Goal: Download file/media

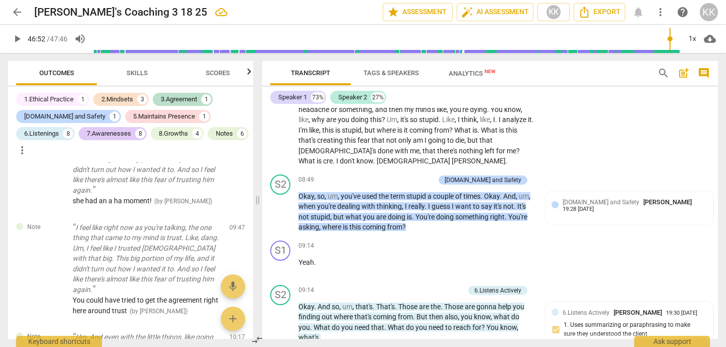
scroll to position [1841, 0]
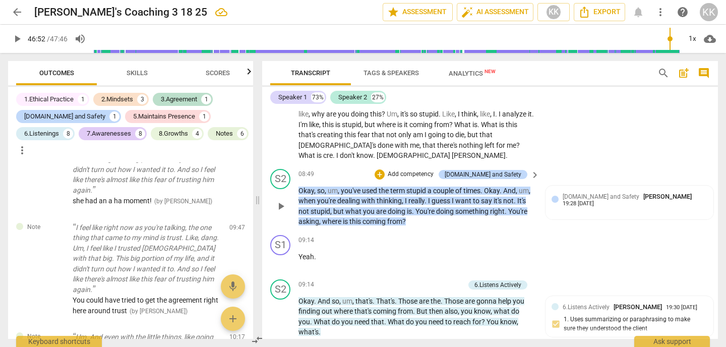
click at [431, 170] on p "Add competency" at bounding box center [411, 174] width 48 height 9
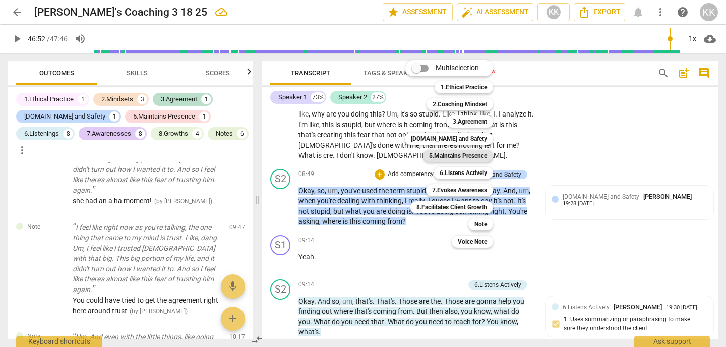
click at [447, 154] on b "5.Maintains Presence" at bounding box center [458, 156] width 58 height 12
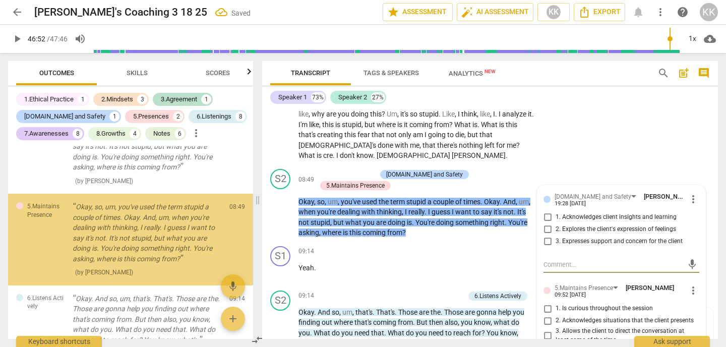
scroll to position [481, 0]
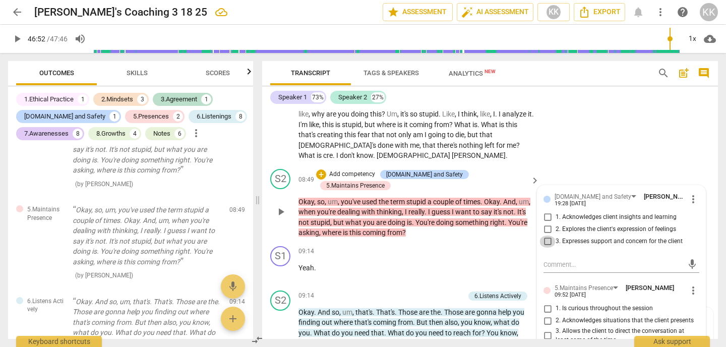
click at [549, 236] on input "3. Expresses support and concern for the client" at bounding box center [548, 242] width 16 height 12
checkbox input "true"
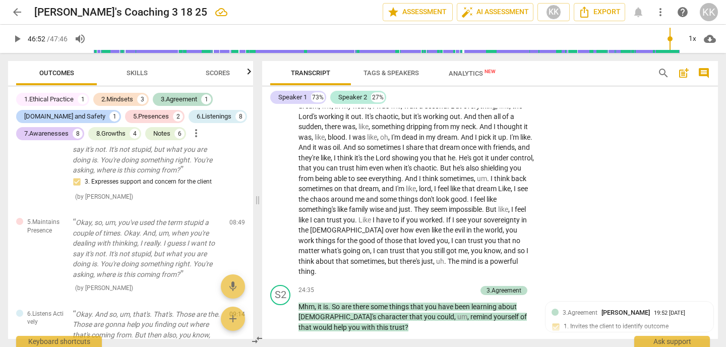
scroll to position [4843, 0]
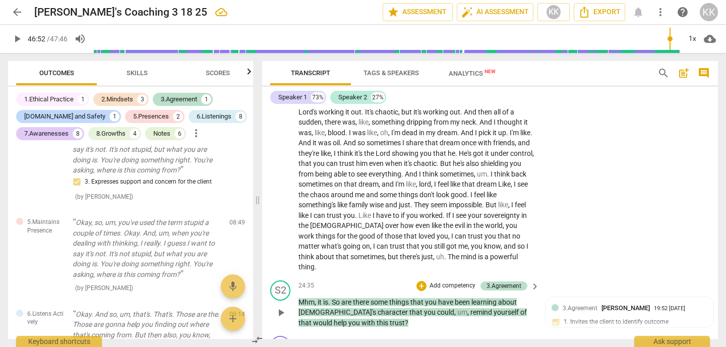
click at [455, 281] on p "Add competency" at bounding box center [453, 285] width 48 height 9
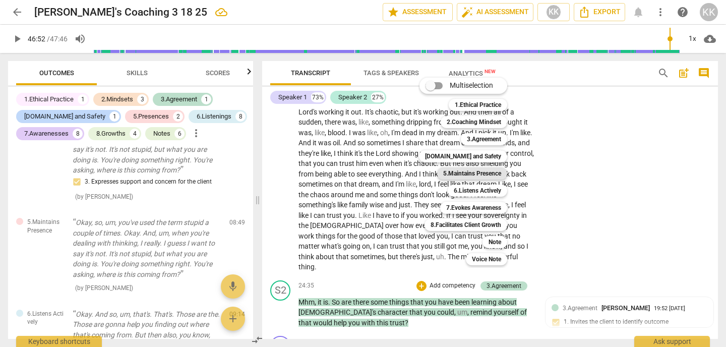
click at [460, 175] on b "5.Maintains Presence" at bounding box center [472, 173] width 58 height 12
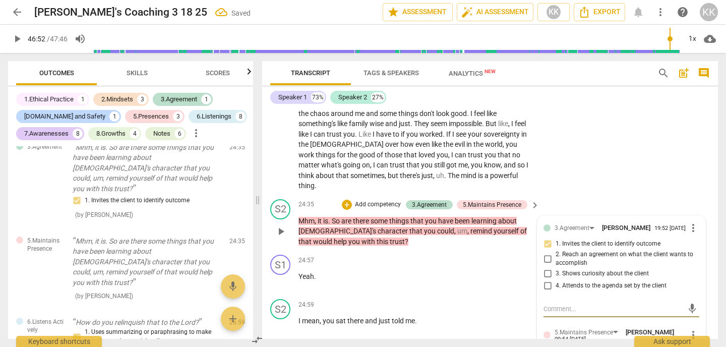
scroll to position [4925, 0]
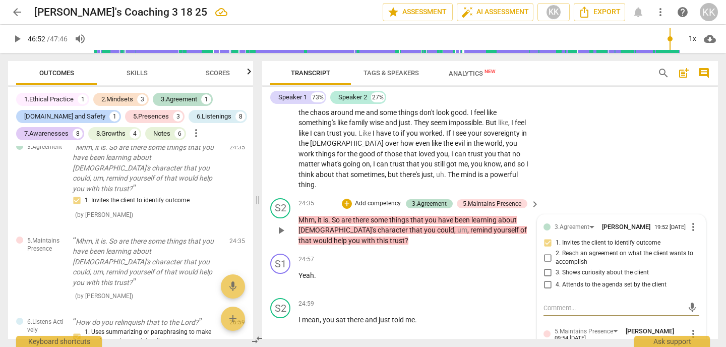
checkbox input "true"
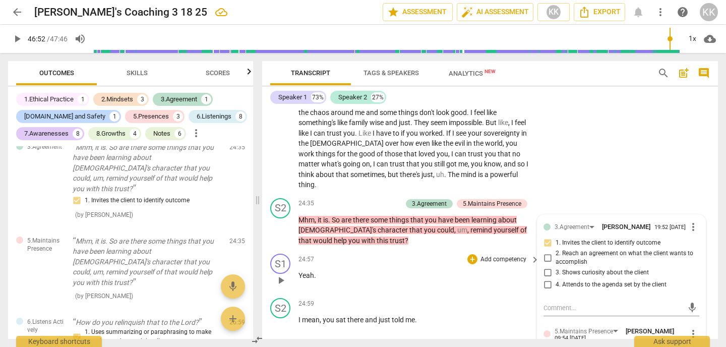
click at [528, 250] on div "S1 play_arrow pause 24:57 + Add competency keyboard_arrow_right Yeah ." at bounding box center [490, 272] width 456 height 44
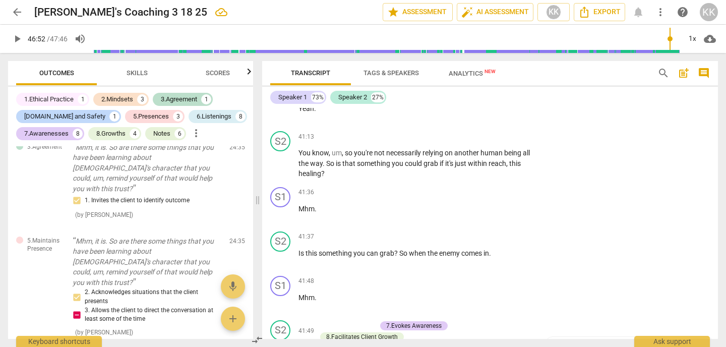
scroll to position [9070, 0]
click at [339, 319] on p "Add competency" at bounding box center [352, 323] width 48 height 9
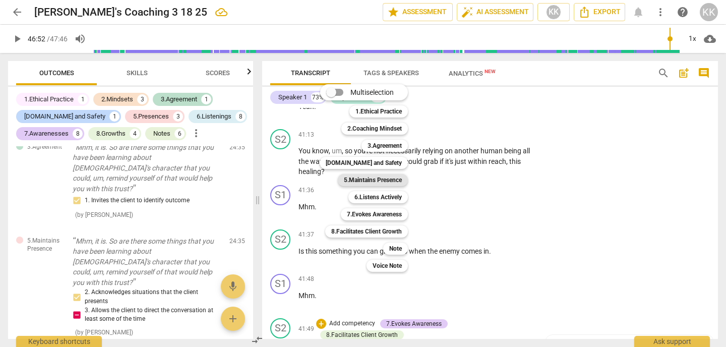
click at [359, 177] on b "5.Maintains Presence" at bounding box center [373, 180] width 58 height 12
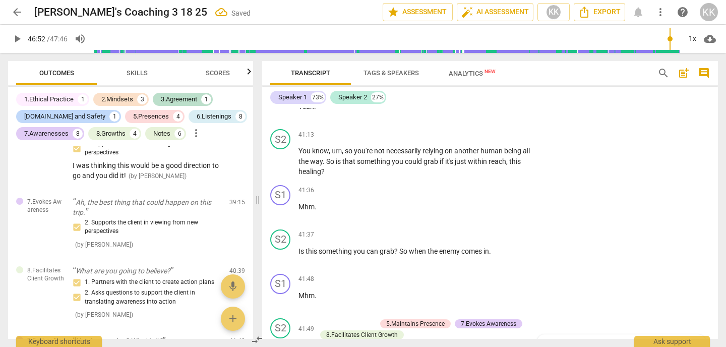
scroll to position [2852, 0]
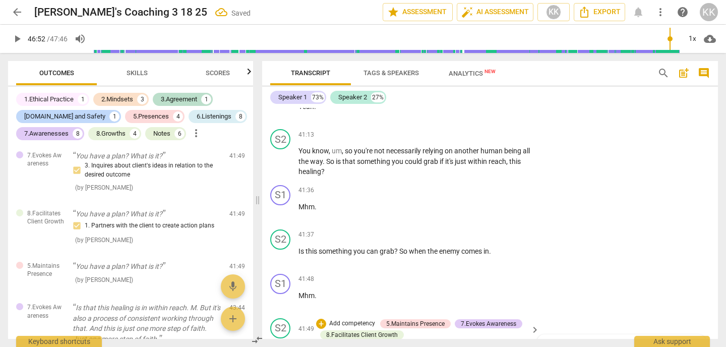
checkbox input "true"
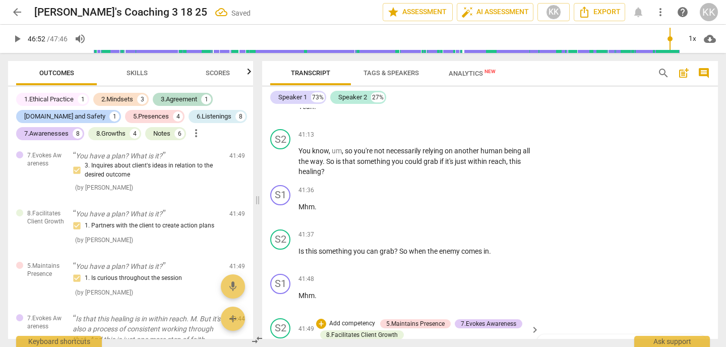
checkbox input "true"
click at [602, 225] on div "S2 play_arrow pause 41:37 + Add competency keyboard_arrow_right Is this somethi…" at bounding box center [490, 247] width 456 height 44
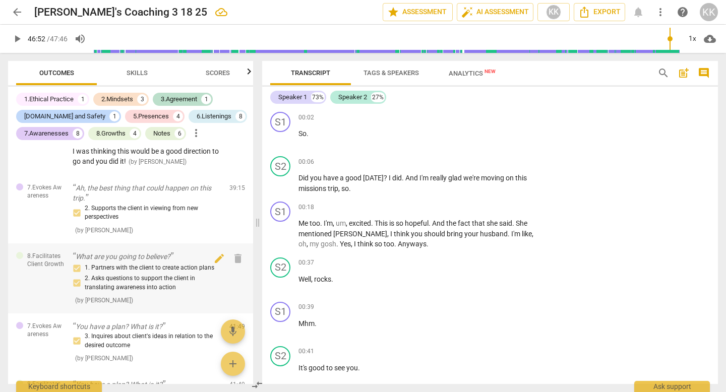
scroll to position [2666, 0]
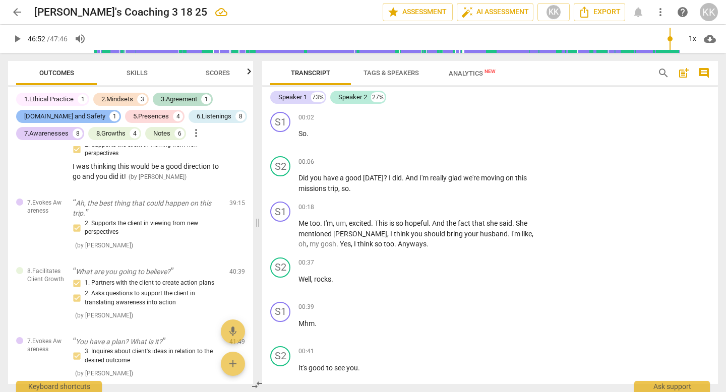
click at [55, 118] on div "[DOMAIN_NAME] and Safety" at bounding box center [64, 116] width 81 height 10
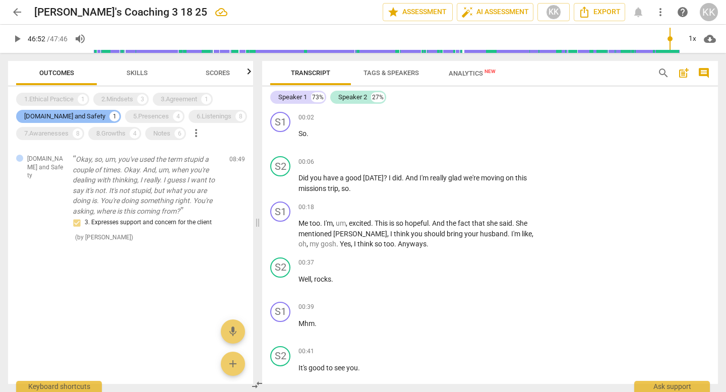
scroll to position [0, 0]
click at [513, 118] on p "Add competency" at bounding box center [504, 117] width 48 height 9
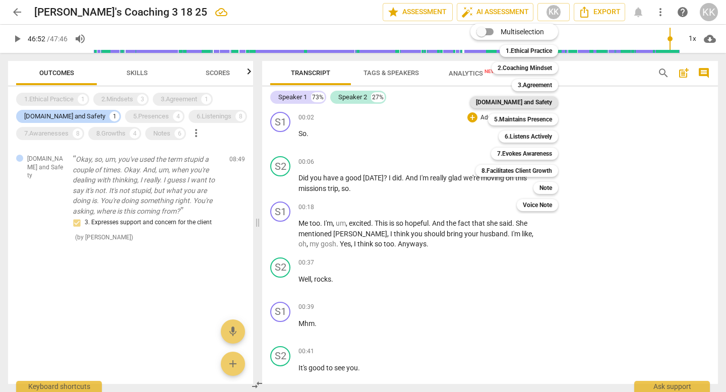
click at [523, 103] on b "[DOMAIN_NAME] and Safety" at bounding box center [514, 102] width 76 height 12
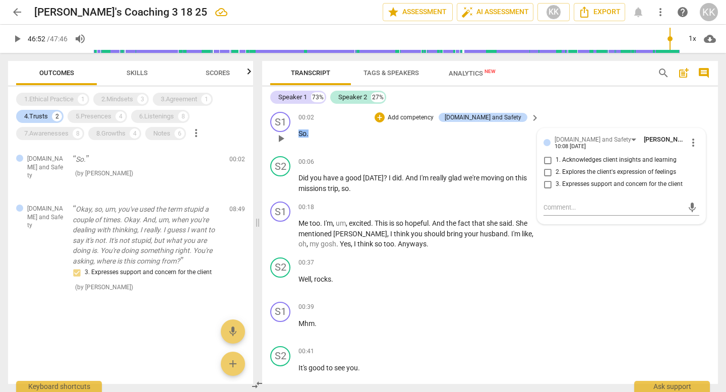
click at [622, 109] on div "S1 play_arrow pause 00:02 + Add competency [DOMAIN_NAME] and Safety keyboard_ar…" at bounding box center [490, 130] width 456 height 44
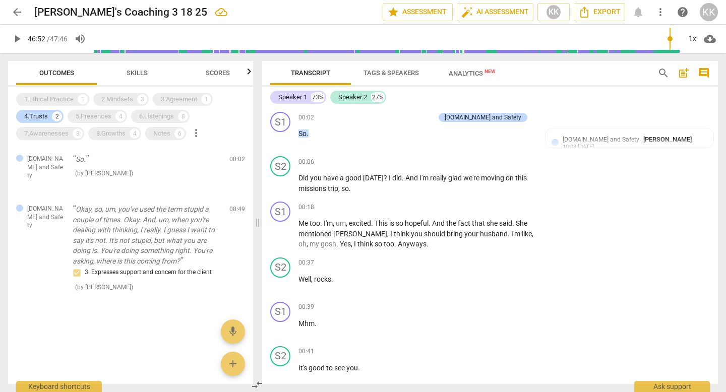
click at [570, 98] on div "Speaker 1 73% Speaker 2 27%" at bounding box center [490, 97] width 440 height 17
click at [602, 136] on span "[DOMAIN_NAME] and Safety" at bounding box center [601, 139] width 77 height 7
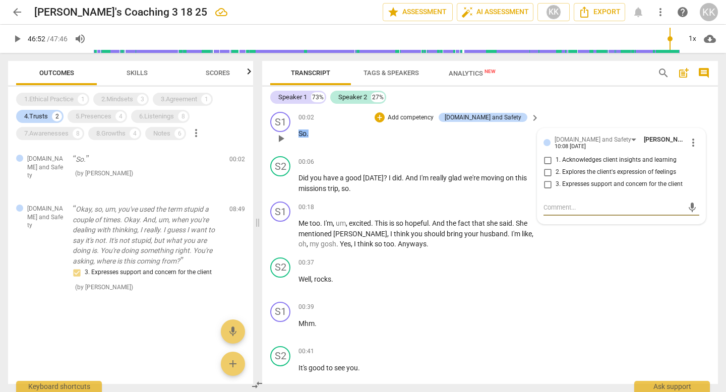
click at [688, 142] on span "more_vert" at bounding box center [693, 143] width 12 height 12
click at [695, 164] on li "Delete" at bounding box center [700, 161] width 35 height 19
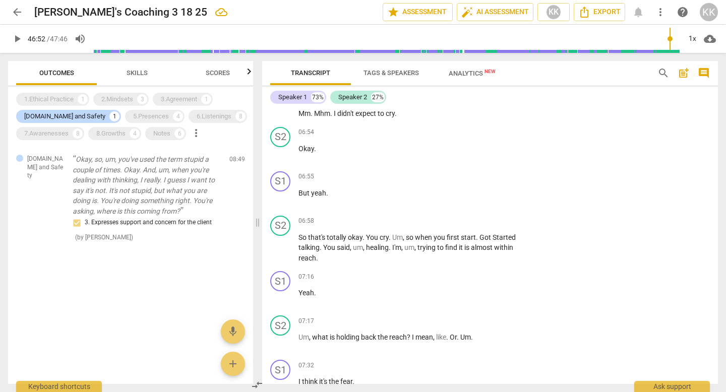
scroll to position [1394, 0]
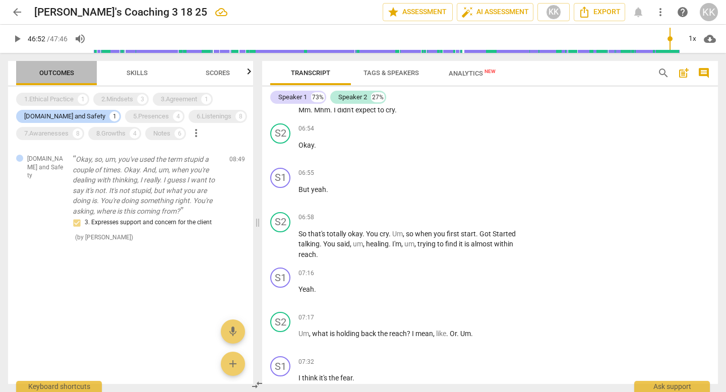
click at [30, 62] on button "Outcomes" at bounding box center [56, 73] width 81 height 24
click at [141, 301] on div "[DOMAIN_NAME] and Safety Okay, so, um, you've used the term stupid a couple of …" at bounding box center [130, 265] width 245 height 238
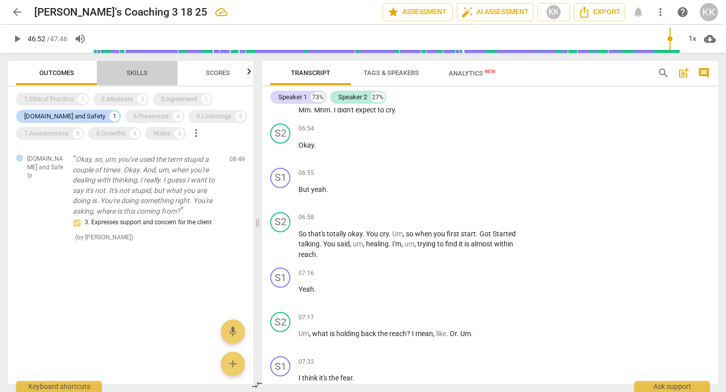
click at [136, 65] on button "Skills" at bounding box center [137, 73] width 81 height 24
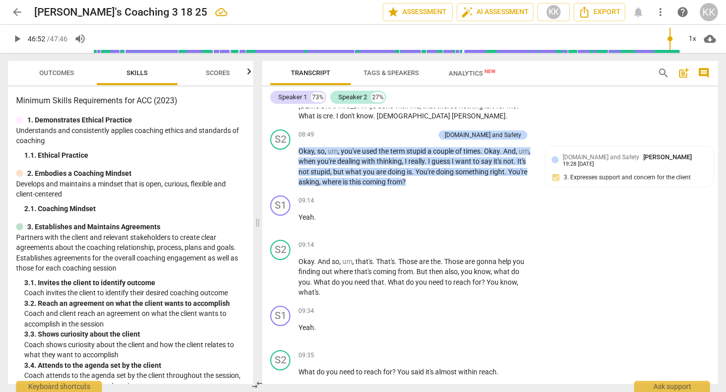
scroll to position [1865, 0]
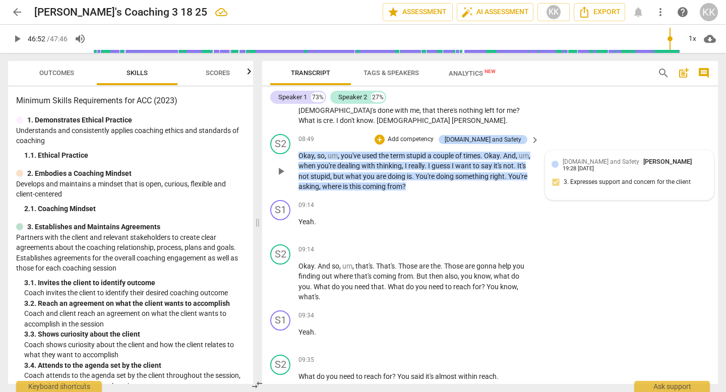
click at [588, 158] on span "[DOMAIN_NAME] and Safety" at bounding box center [601, 161] width 77 height 7
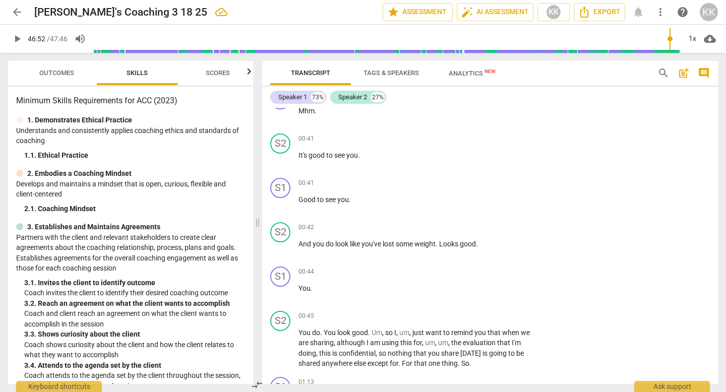
scroll to position [212, 0]
click at [299, 72] on span "Transcript" at bounding box center [310, 73] width 39 height 8
click at [390, 65] on button "Tags & Speakers" at bounding box center [391, 73] width 81 height 24
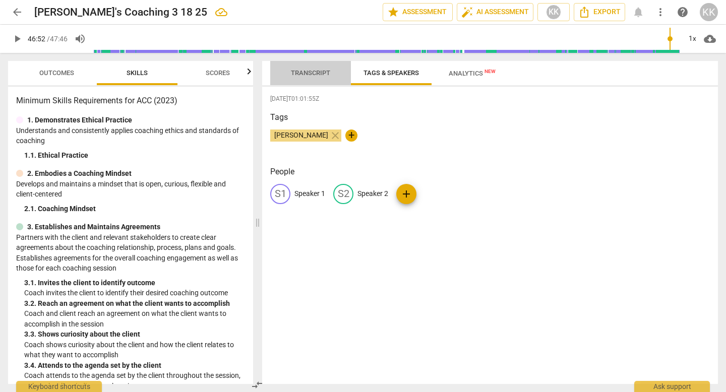
click at [316, 73] on span "Transcript" at bounding box center [310, 73] width 39 height 8
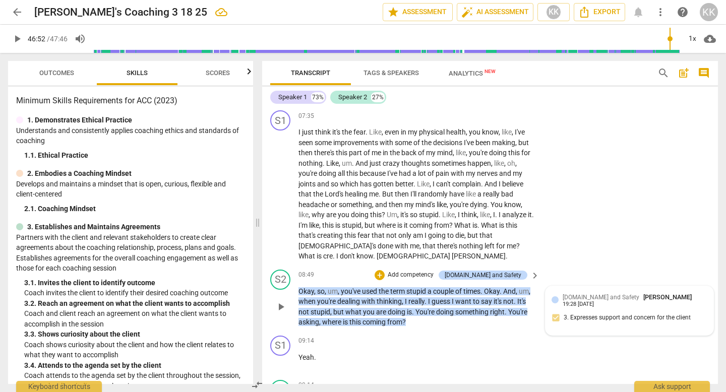
scroll to position [1731, 0]
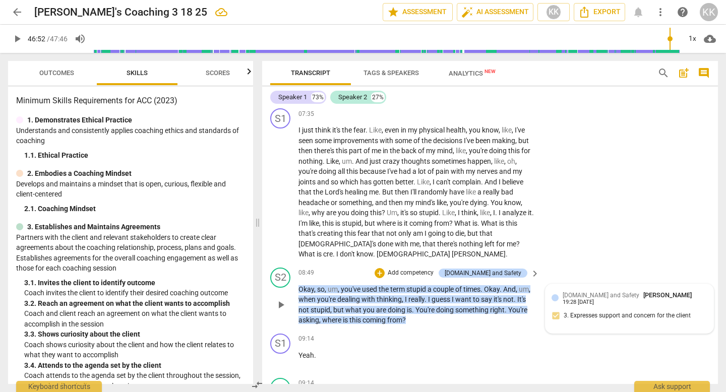
click at [612, 291] on div "[DOMAIN_NAME] and Safety [PERSON_NAME] 19:28 [DATE] 3. Expresses support and co…" at bounding box center [630, 309] width 156 height 37
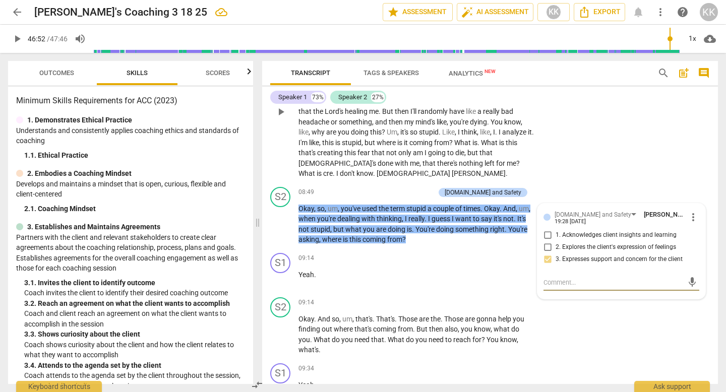
scroll to position [1813, 0]
click at [642, 133] on div "S1 play_arrow pause 07:35 + Add competency keyboard_arrow_right I just think it…" at bounding box center [490, 102] width 456 height 159
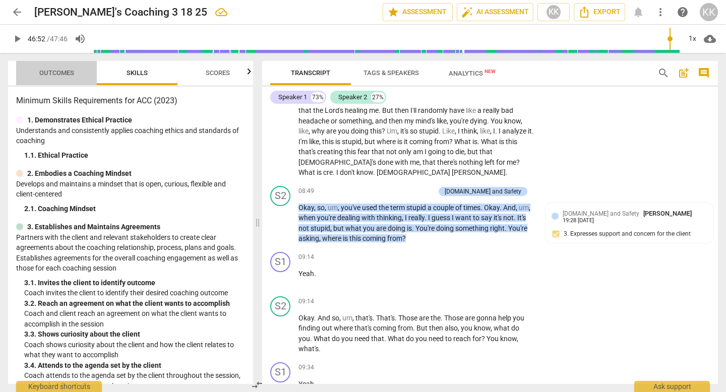
click at [56, 71] on span "Outcomes" at bounding box center [56, 73] width 35 height 8
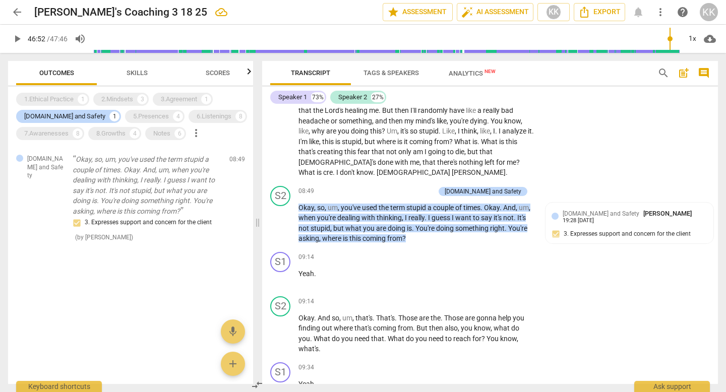
click at [199, 134] on span "more_vert" at bounding box center [196, 133] width 12 height 12
click at [152, 142] on div at bounding box center [363, 196] width 726 height 392
click at [50, 97] on div "1.Ethical Practice" at bounding box center [48, 99] width 49 height 10
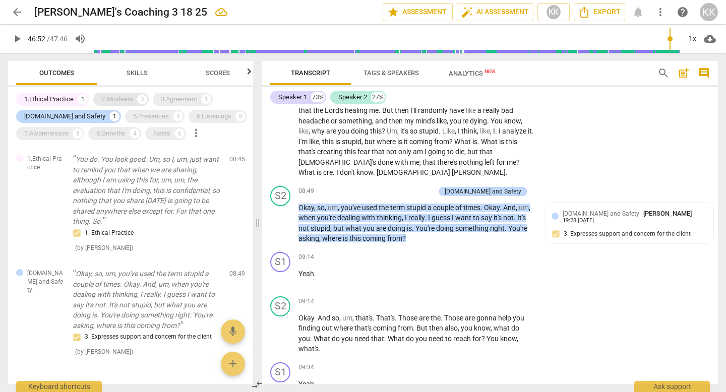
click at [121, 96] on div "2.Mindsets" at bounding box center [117, 99] width 32 height 10
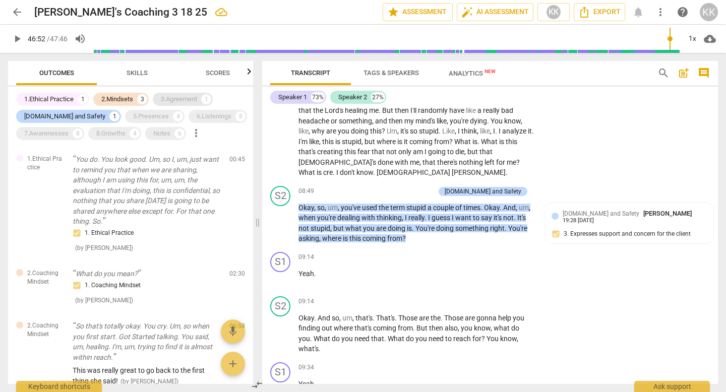
click at [177, 96] on div "3.Agreement" at bounding box center [179, 99] width 36 height 10
click at [133, 120] on div "5.Presences" at bounding box center [151, 116] width 36 height 10
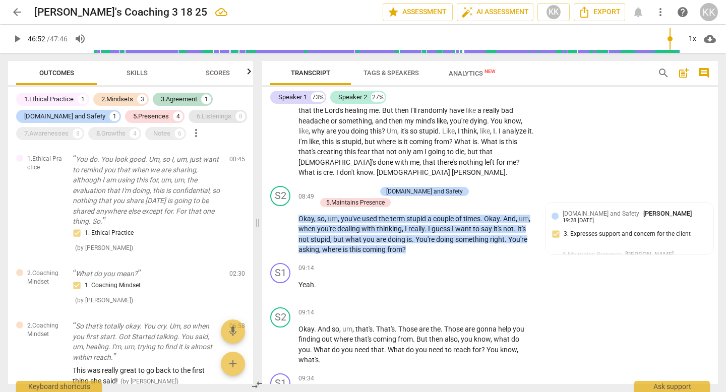
click at [197, 113] on div "6.Listenings" at bounding box center [214, 116] width 35 height 10
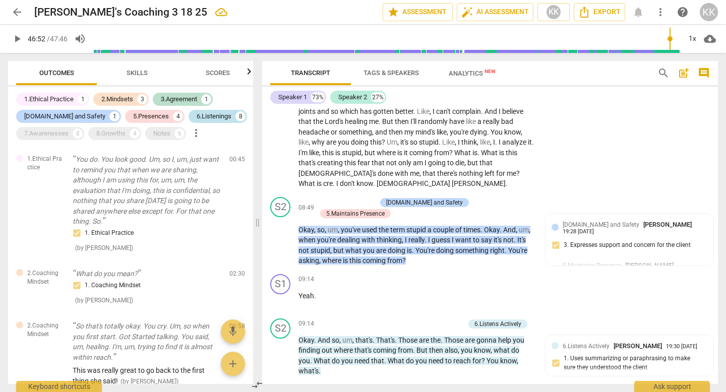
scroll to position [1824, 0]
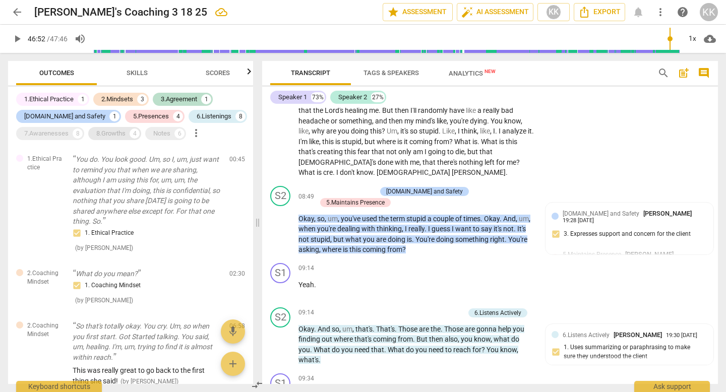
click at [117, 133] on div "8.Growths" at bounding box center [110, 134] width 29 height 10
click at [53, 135] on div "7.Awarenesses" at bounding box center [46, 134] width 44 height 10
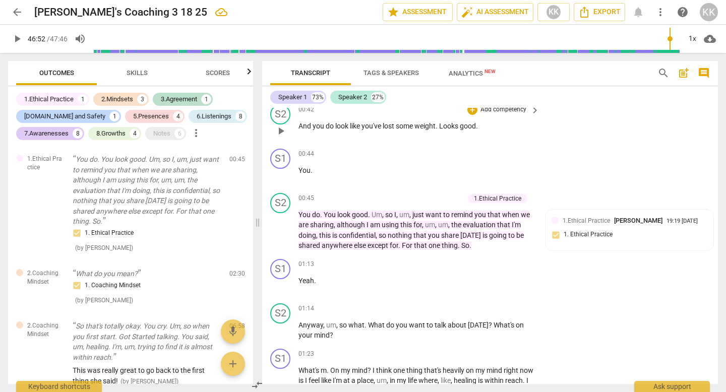
scroll to position [334, 0]
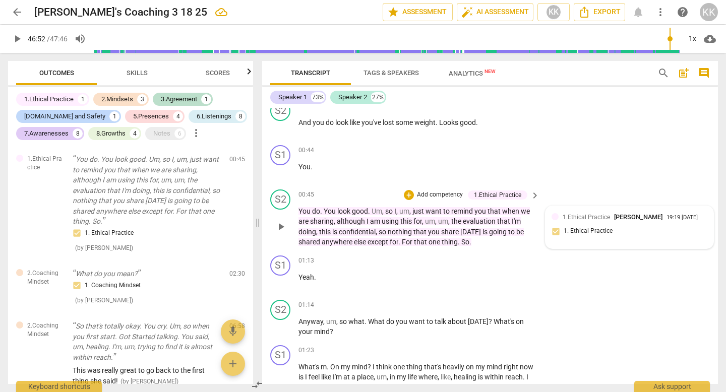
type input "2813"
click at [637, 236] on div "1.Ethical Practice [PERSON_NAME] 19:19 [DATE] 1. Ethical Practice" at bounding box center [630, 227] width 156 height 31
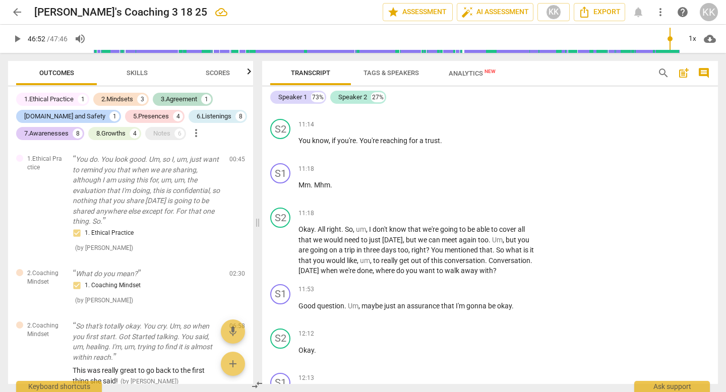
scroll to position [2661, 0]
click at [163, 135] on div "Notes" at bounding box center [161, 134] width 17 height 10
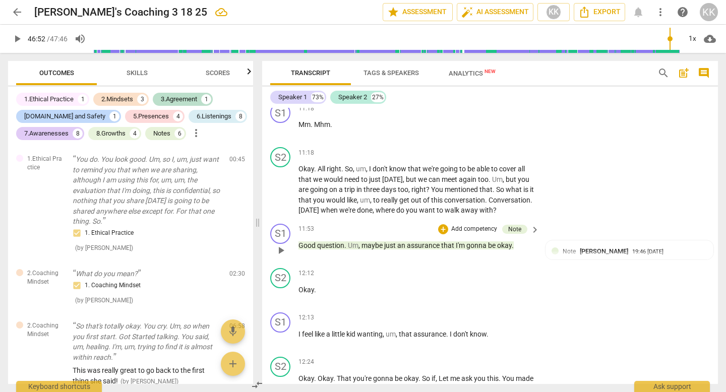
scroll to position [2717, 0]
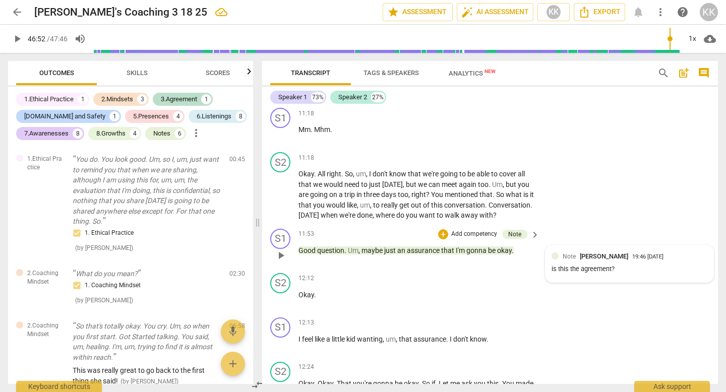
click at [618, 253] on span "[PERSON_NAME]" at bounding box center [604, 257] width 48 height 8
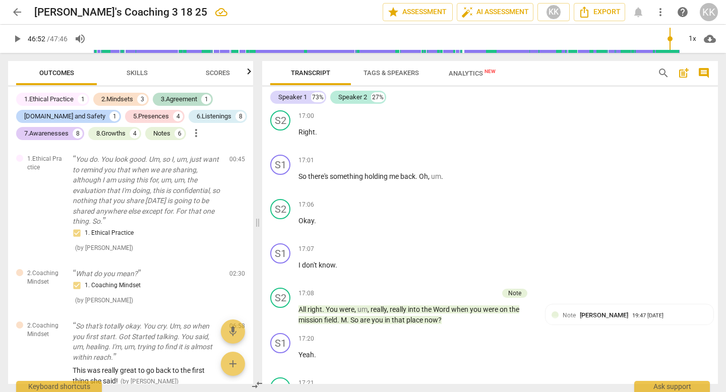
scroll to position [3557, 0]
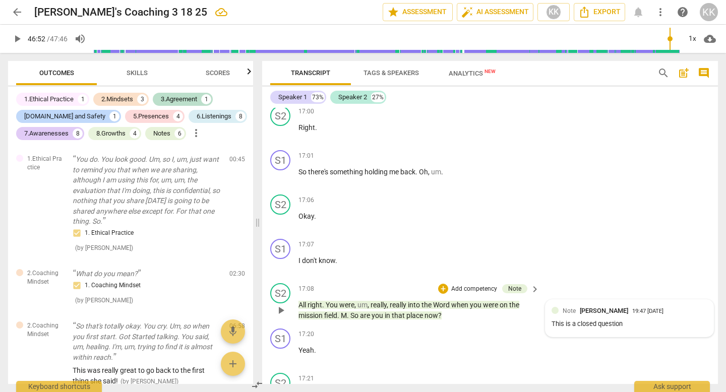
click at [631, 306] on div "Note [PERSON_NAME] 19:47 [DATE] This is a closed question" at bounding box center [630, 318] width 156 height 25
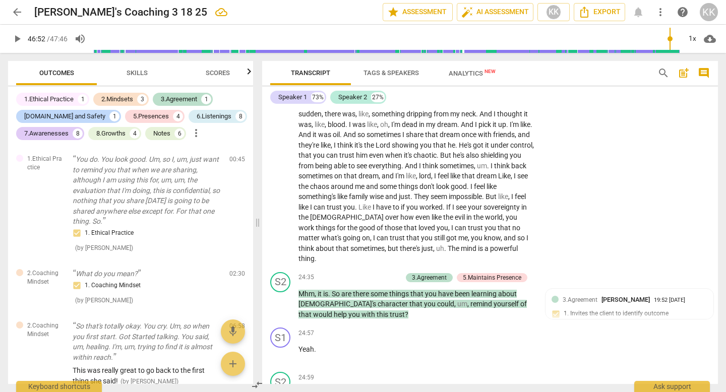
scroll to position [4859, 0]
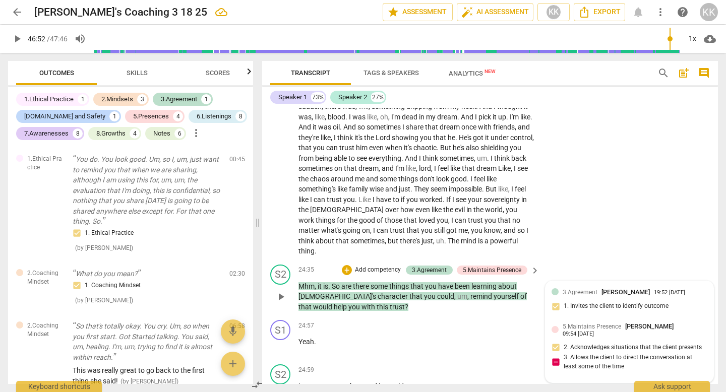
click at [619, 287] on div "3.Agreement [PERSON_NAME] 19:52 [DATE] 1. Invites the client to identify outcome" at bounding box center [630, 302] width 156 height 31
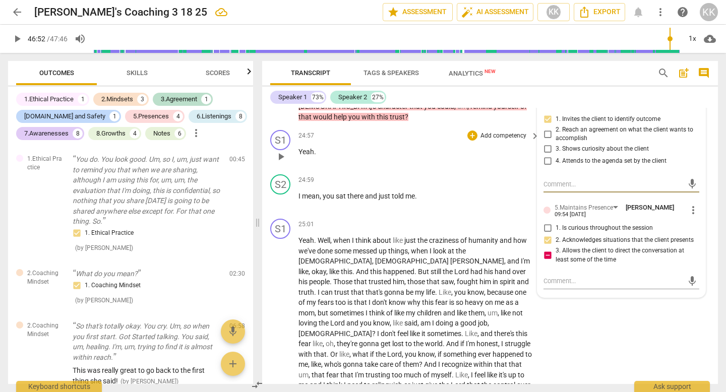
scroll to position [5047, 0]
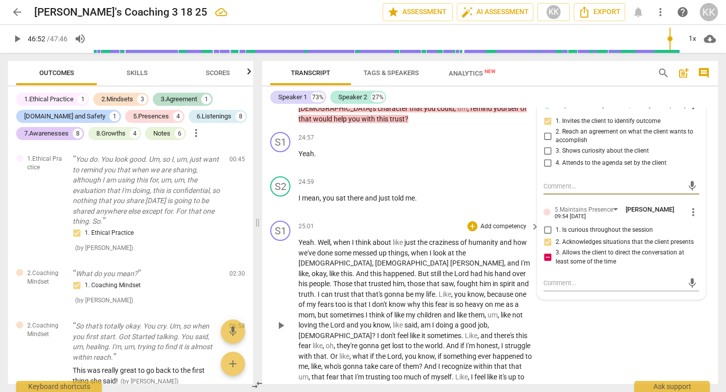
click at [408, 301] on span "know" at bounding box center [398, 305] width 19 height 8
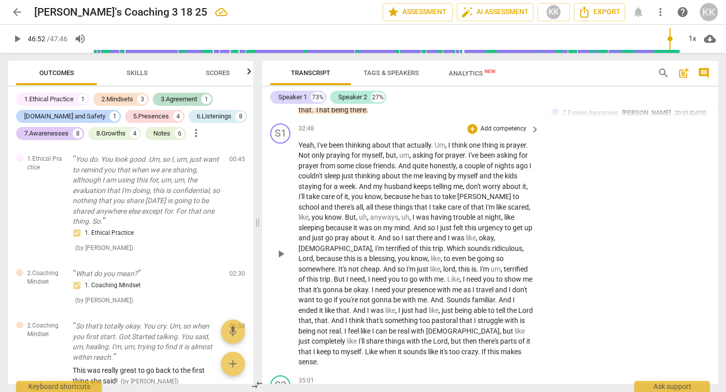
scroll to position [7009, 0]
click at [608, 13] on span "Export" at bounding box center [600, 12] width 42 height 12
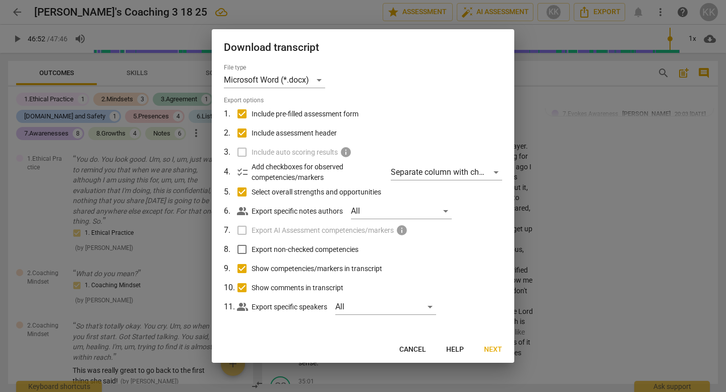
click at [605, 116] on div at bounding box center [363, 196] width 726 height 392
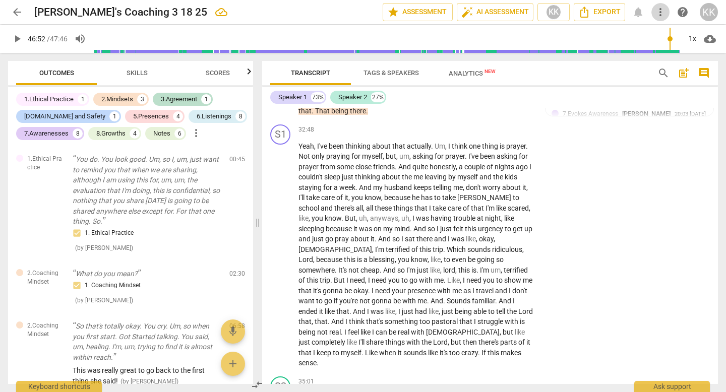
click at [657, 7] on span "more_vert" at bounding box center [661, 12] width 12 height 12
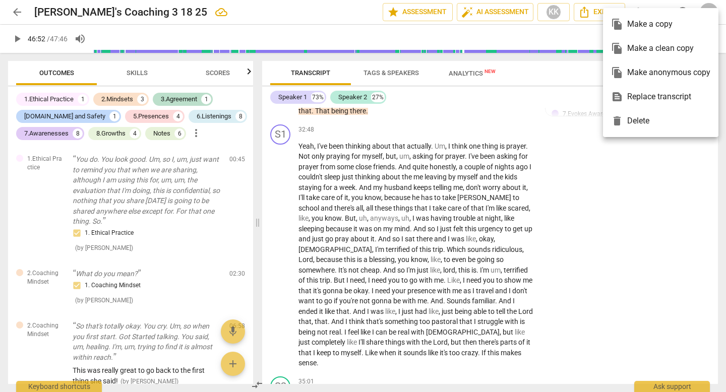
click at [586, 11] on div at bounding box center [363, 196] width 726 height 392
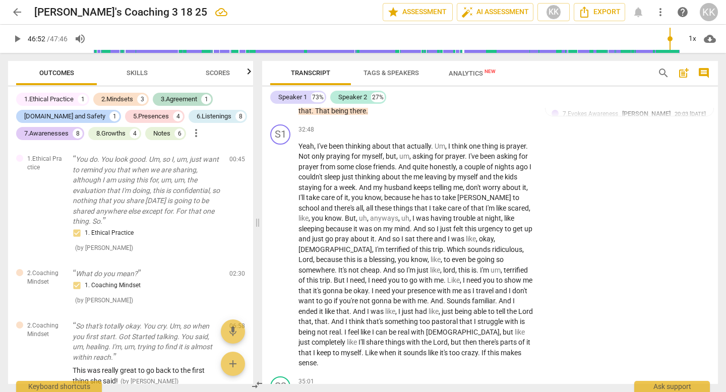
click at [586, 11] on icon "Export" at bounding box center [585, 12] width 12 height 12
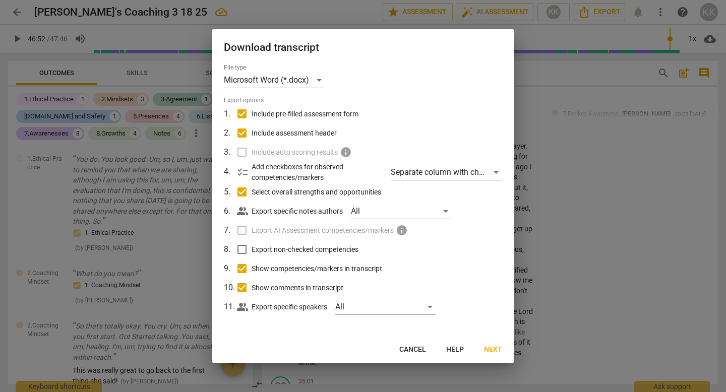
click at [424, 347] on span "Cancel" at bounding box center [412, 350] width 27 height 10
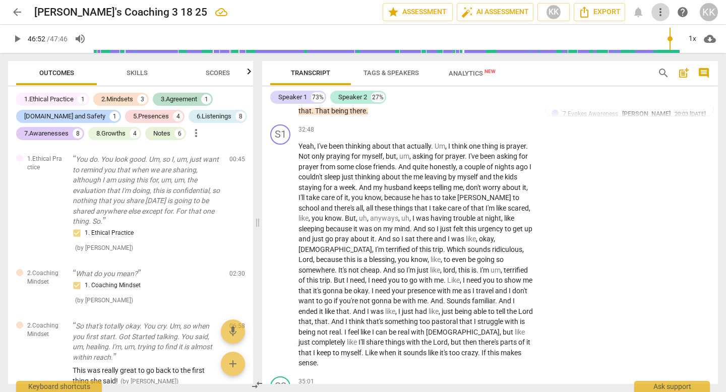
click at [656, 12] on span "more_vert" at bounding box center [661, 12] width 12 height 12
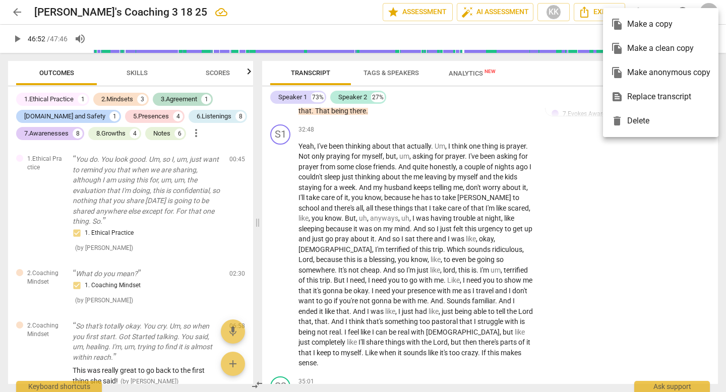
click at [656, 12] on ul "file_copy Make a copy file_copy Make a clean copy file_copy Make anonymous copy…" at bounding box center [661, 72] width 116 height 129
click at [571, 73] on div at bounding box center [363, 196] width 726 height 392
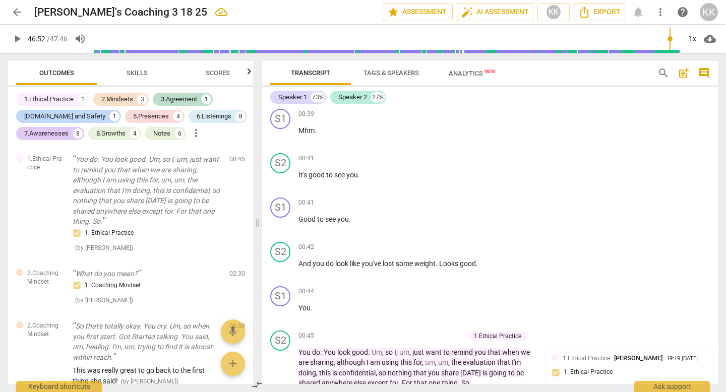
scroll to position [0, 0]
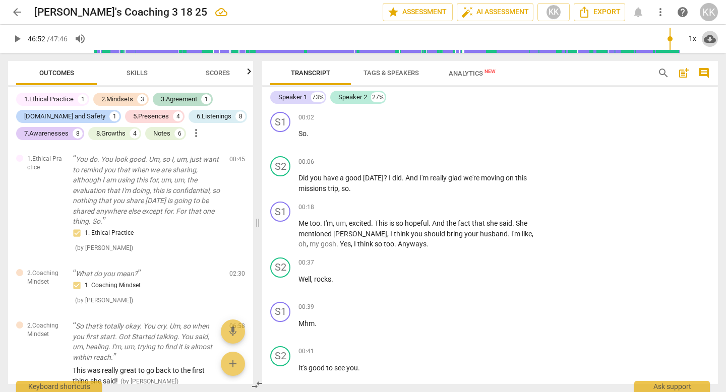
click at [709, 38] on span "cloud_download" at bounding box center [710, 39] width 12 height 12
click at [585, 104] on div at bounding box center [363, 196] width 726 height 392
click at [601, 15] on span "Export" at bounding box center [600, 12] width 42 height 12
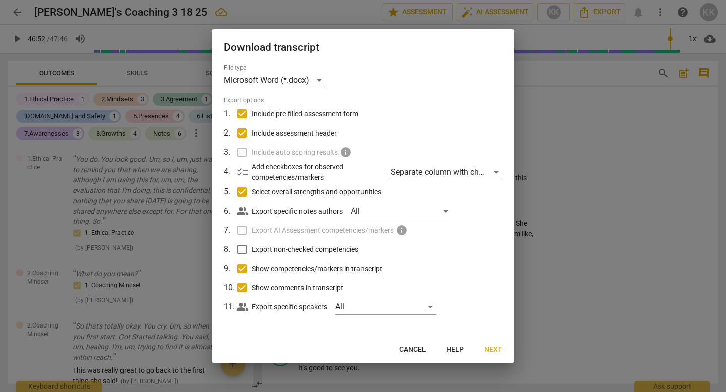
click at [495, 347] on span "Next" at bounding box center [493, 350] width 18 height 10
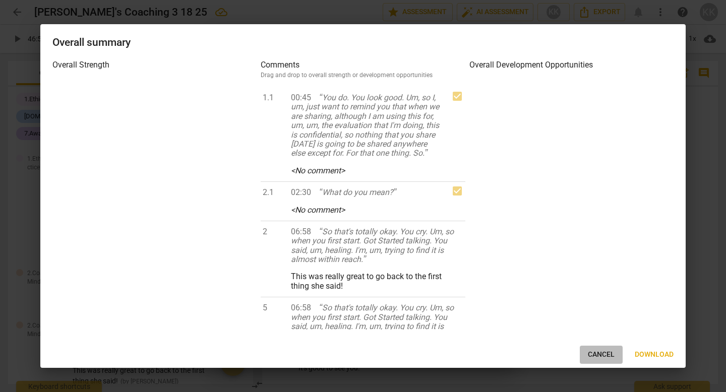
click at [599, 347] on span "Cancel" at bounding box center [601, 355] width 27 height 10
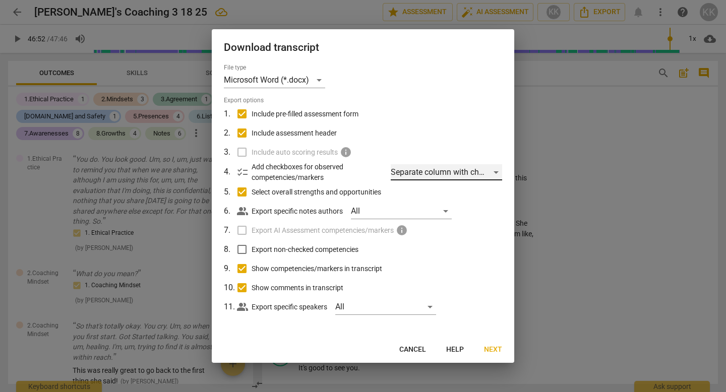
click at [471, 174] on div "Separate column with check marks" at bounding box center [446, 172] width 111 height 16
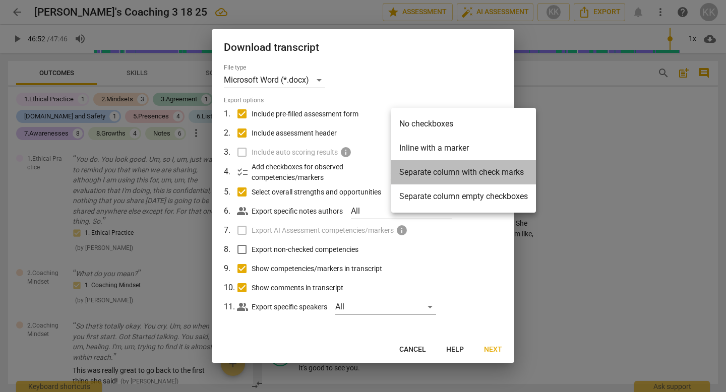
click at [471, 176] on li "Separate column with check marks" at bounding box center [463, 172] width 145 height 24
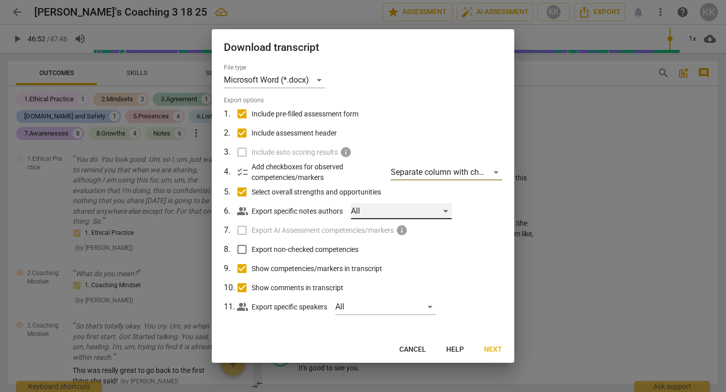
click at [446, 215] on div "All" at bounding box center [401, 211] width 101 height 16
click at [370, 214] on input "checkbox" at bounding box center [368, 211] width 24 height 24
checkbox input "true"
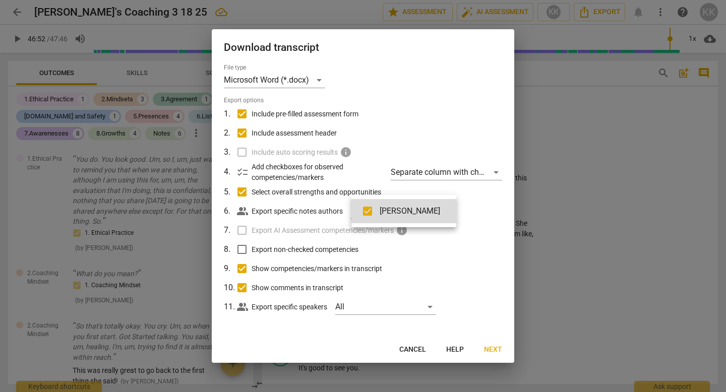
click at [468, 259] on div at bounding box center [363, 196] width 726 height 392
click at [495, 347] on span "Next" at bounding box center [493, 350] width 18 height 10
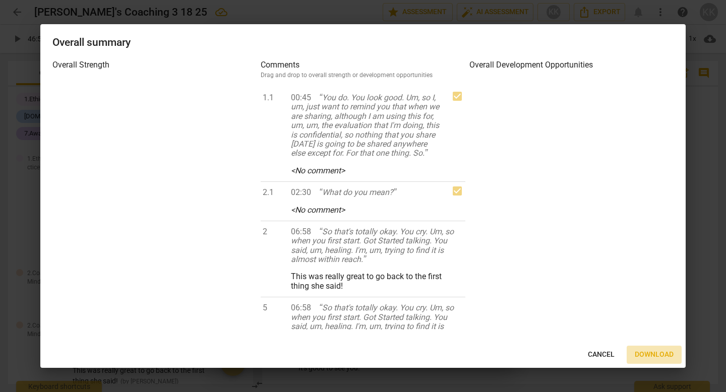
click at [655, 347] on span "Download" at bounding box center [654, 355] width 39 height 10
